Goal: Task Accomplishment & Management: Complete application form

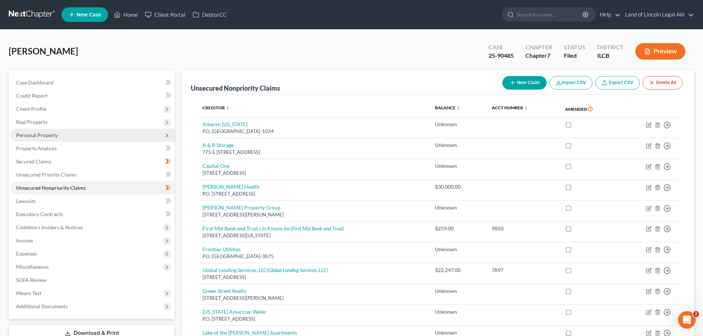
click at [67, 133] on span "Personal Property" at bounding box center [92, 135] width 164 height 13
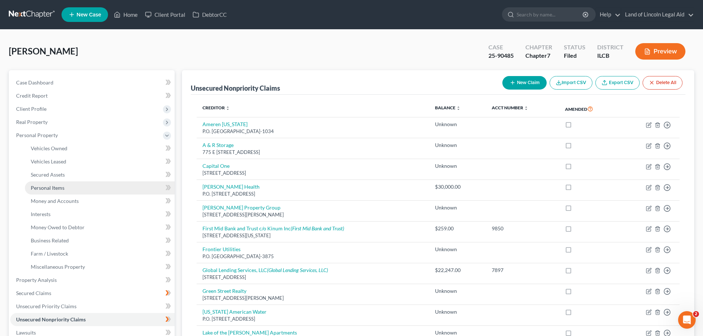
click at [57, 188] on span "Personal Items" at bounding box center [48, 188] width 34 height 6
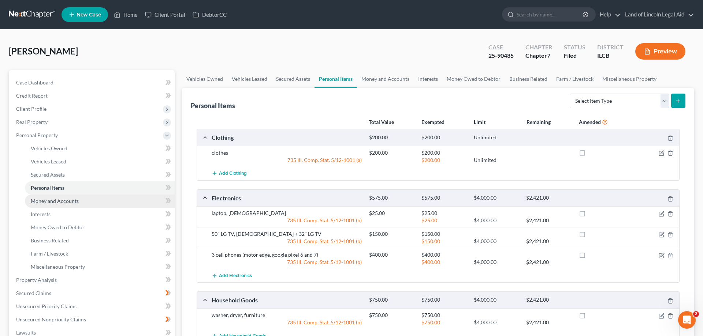
click at [57, 204] on link "Money and Accounts" at bounding box center [100, 201] width 150 height 13
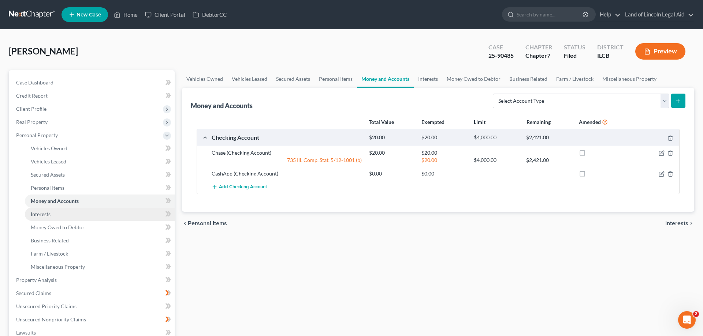
click at [58, 217] on link "Interests" at bounding box center [100, 214] width 150 height 13
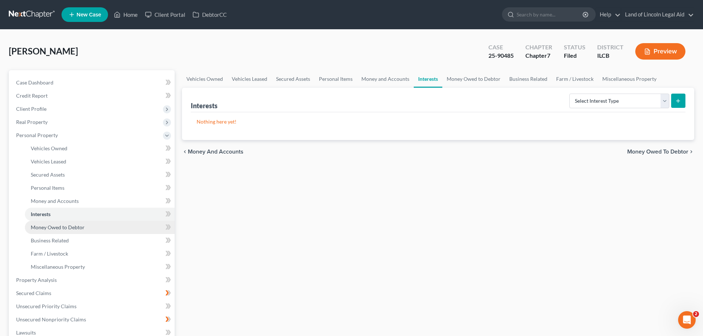
click at [56, 229] on span "Money Owed to Debtor" at bounding box center [58, 227] width 54 height 6
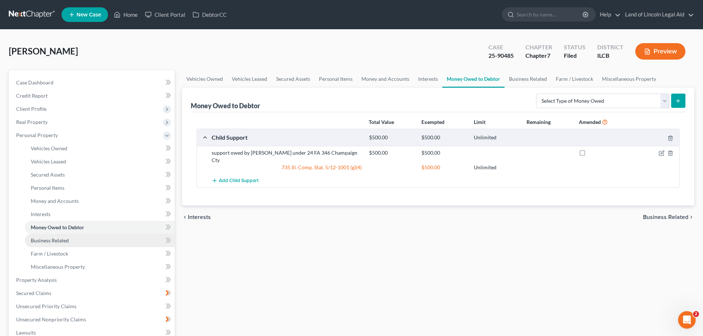
click at [65, 242] on span "Business Related" at bounding box center [50, 241] width 38 height 6
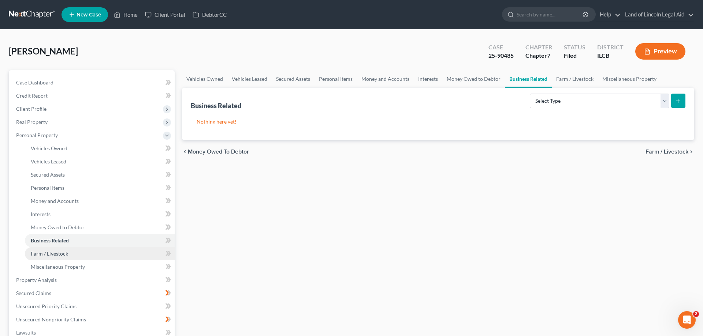
click at [69, 253] on link "Farm / Livestock" at bounding box center [100, 253] width 150 height 13
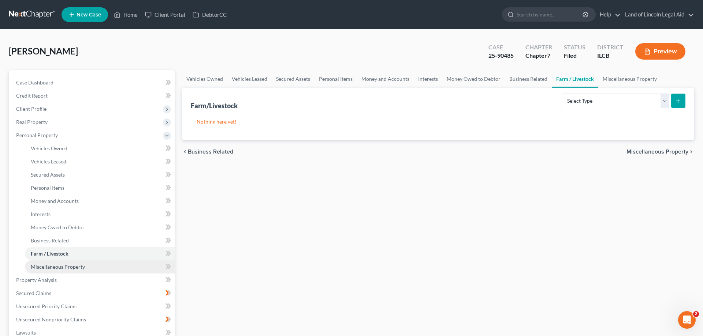
click at [71, 265] on span "Miscellaneous Property" at bounding box center [58, 267] width 54 height 6
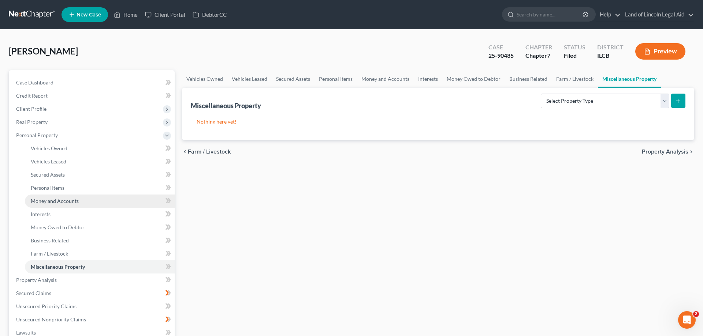
click at [85, 204] on link "Money and Accounts" at bounding box center [100, 201] width 150 height 13
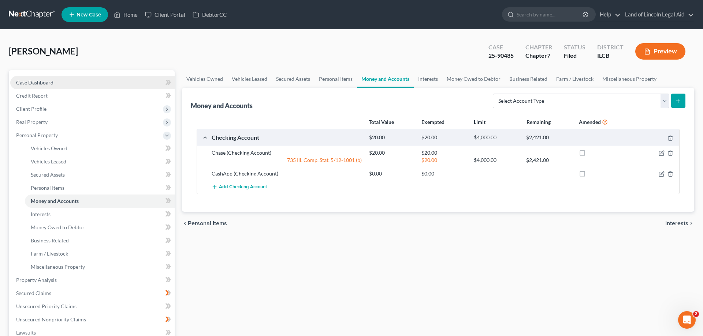
click at [70, 78] on link "Case Dashboard" at bounding box center [92, 82] width 164 height 13
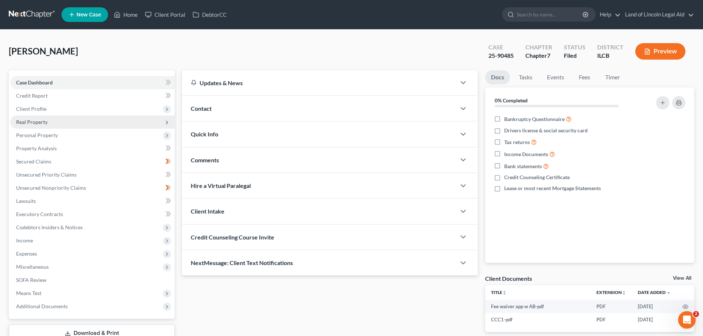
click at [56, 121] on span "Real Property" at bounding box center [92, 122] width 164 height 13
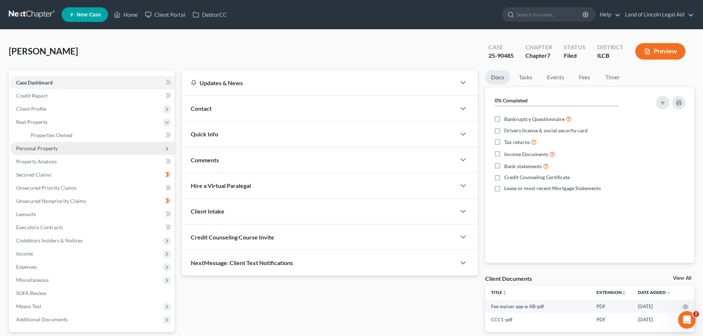
click at [64, 149] on span "Personal Property" at bounding box center [92, 148] width 164 height 13
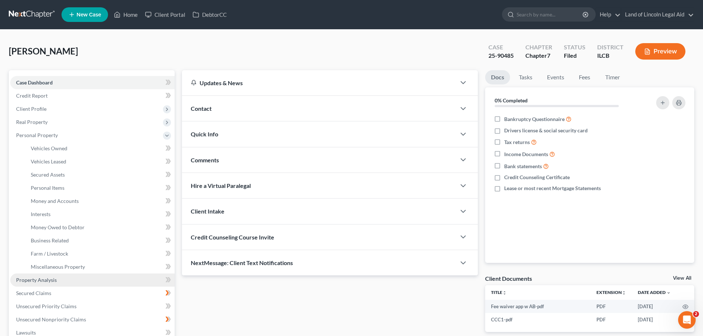
scroll to position [37, 0]
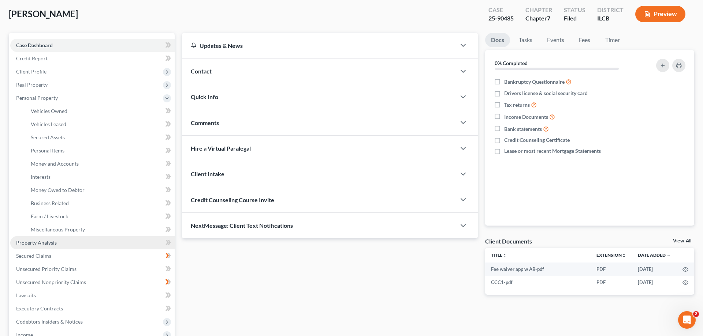
click at [75, 242] on link "Property Analysis" at bounding box center [92, 242] width 164 height 13
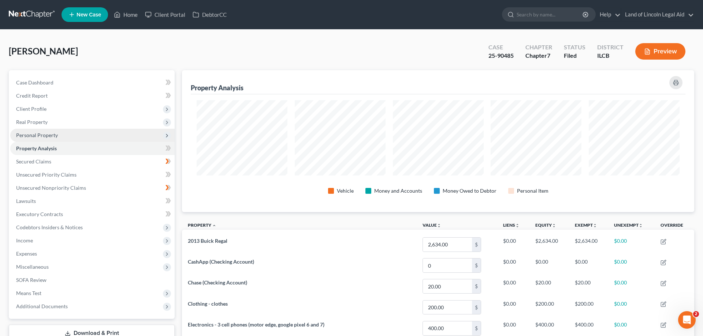
click at [70, 137] on span "Personal Property" at bounding box center [92, 135] width 164 height 13
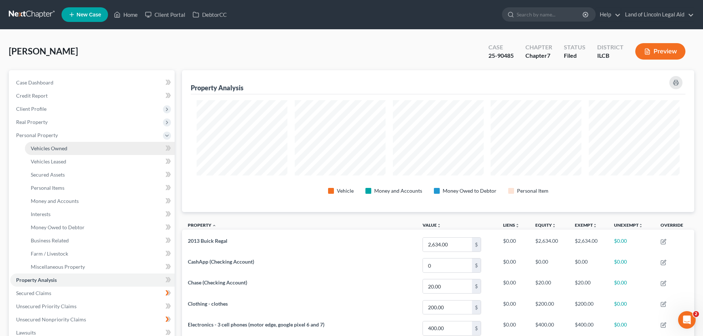
click at [72, 146] on link "Vehicles Owned" at bounding box center [100, 148] width 150 height 13
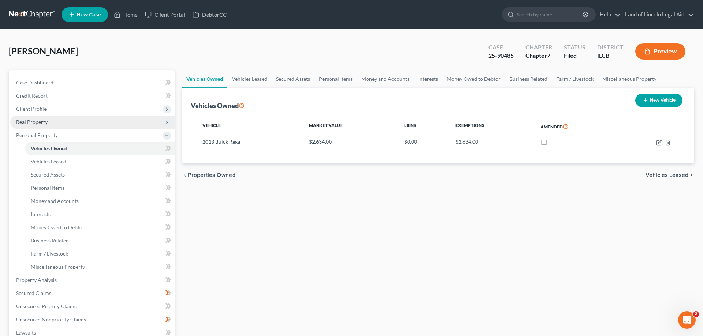
click at [67, 117] on span "Real Property" at bounding box center [92, 122] width 164 height 13
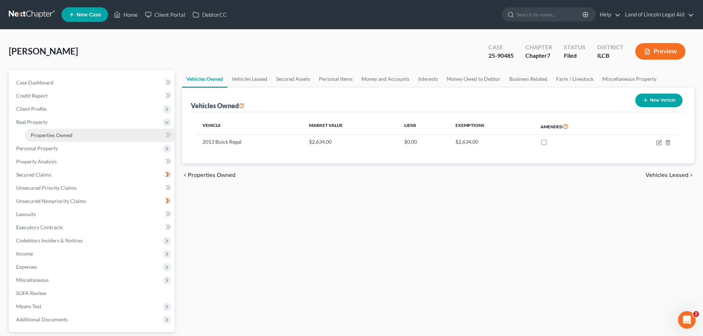
click at [79, 134] on link "Properties Owned" at bounding box center [100, 135] width 150 height 13
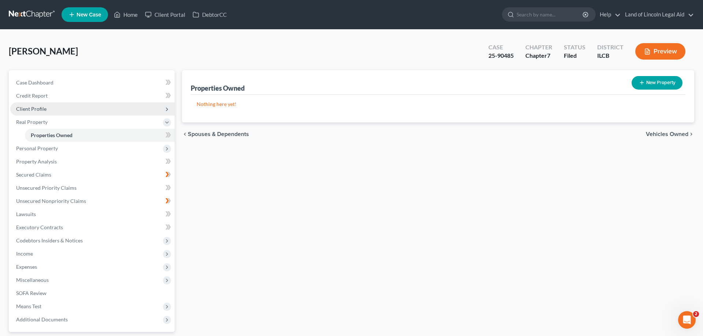
click at [43, 106] on span "Client Profile" at bounding box center [31, 109] width 30 height 6
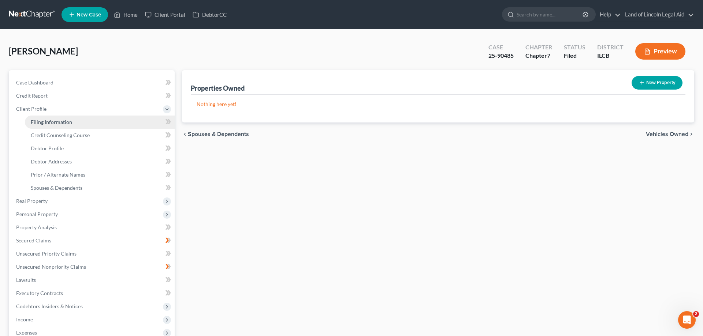
click at [60, 123] on span "Filing Information" at bounding box center [51, 122] width 41 height 6
select select "1"
select select "0"
select select "1"
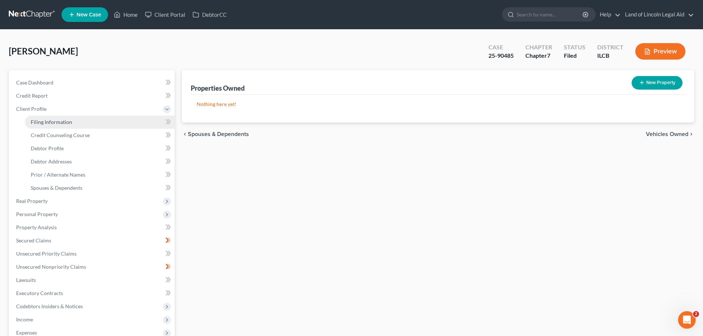
select select "14"
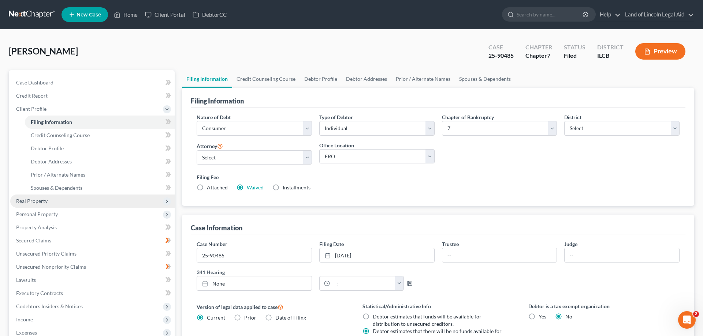
click at [61, 203] on span "Real Property" at bounding box center [92, 201] width 164 height 13
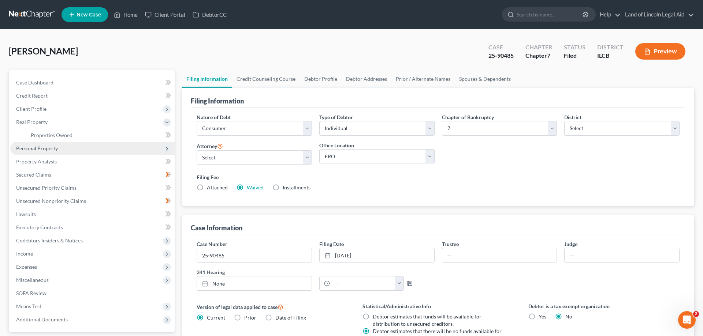
click at [51, 152] on span "Personal Property" at bounding box center [92, 148] width 164 height 13
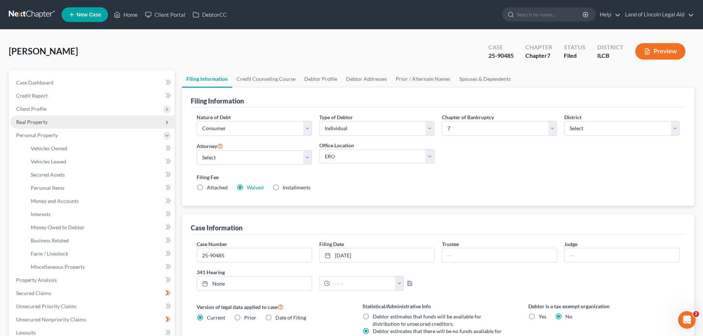
click at [37, 124] on span "Real Property" at bounding box center [31, 122] width 31 height 6
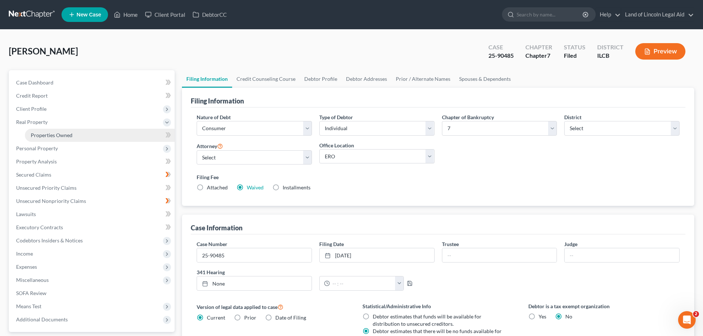
click at [39, 133] on span "Properties Owned" at bounding box center [52, 135] width 42 height 6
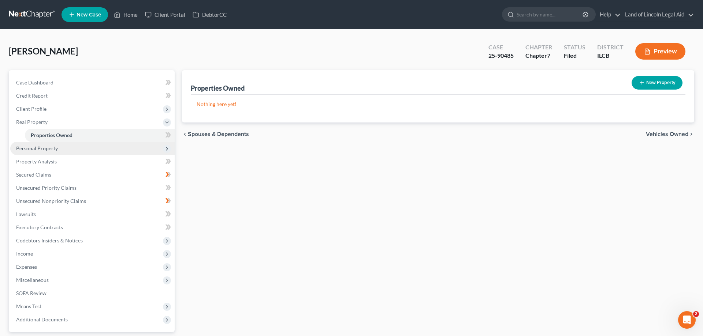
click at [51, 153] on span "Personal Property" at bounding box center [92, 148] width 164 height 13
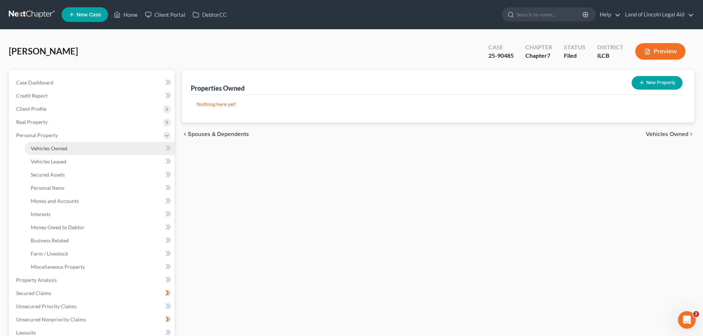
click at [56, 151] on span "Vehicles Owned" at bounding box center [49, 148] width 37 height 6
